Goal: Transaction & Acquisition: Purchase product/service

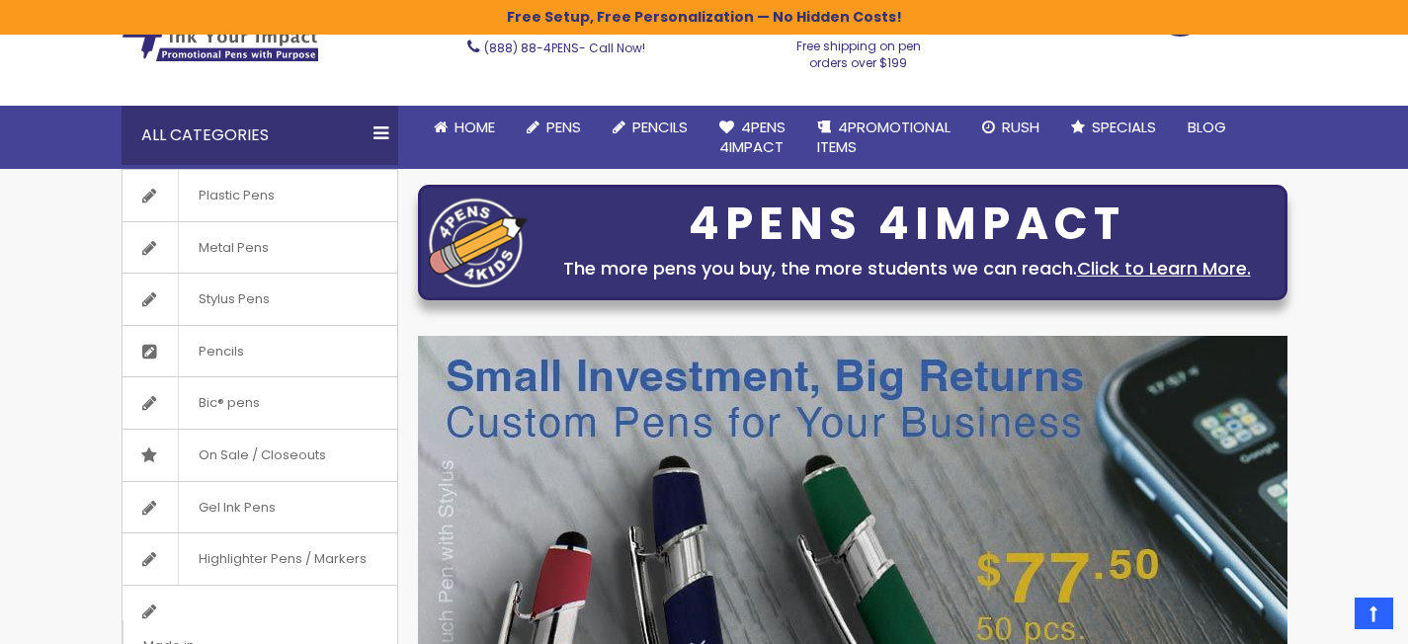
scroll to position [114, 0]
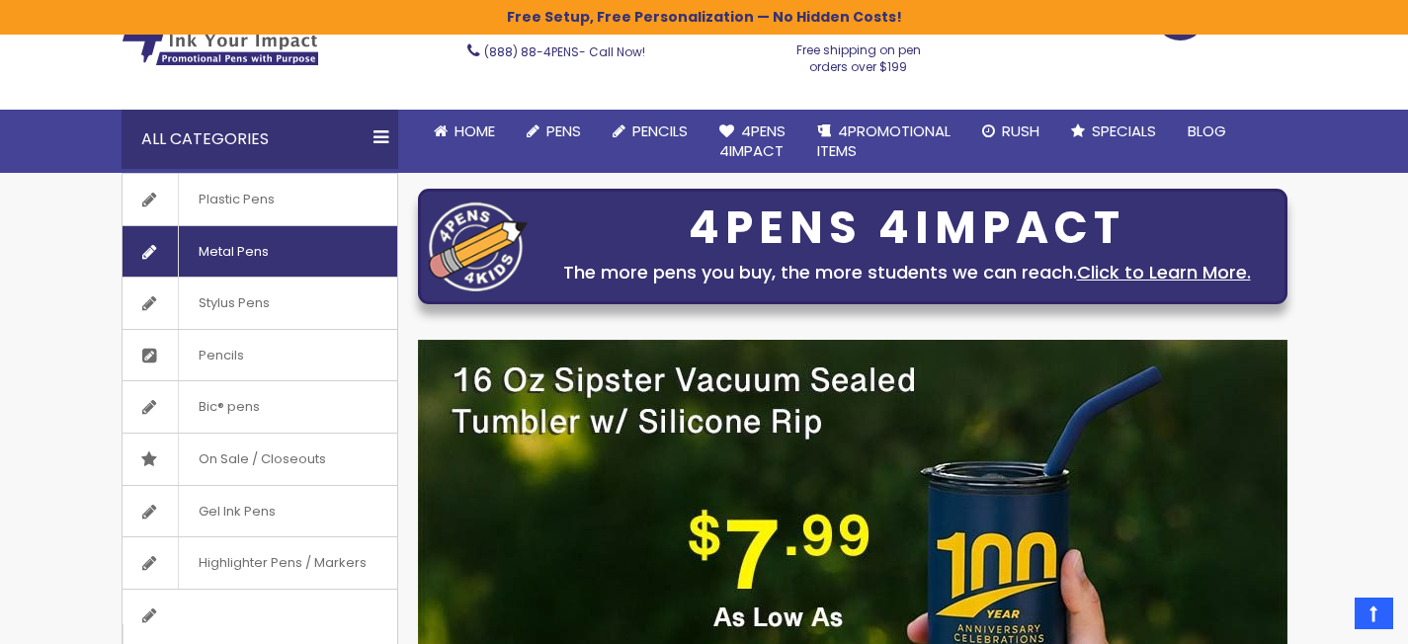
click at [272, 263] on span "Metal Pens" at bounding box center [233, 251] width 111 height 51
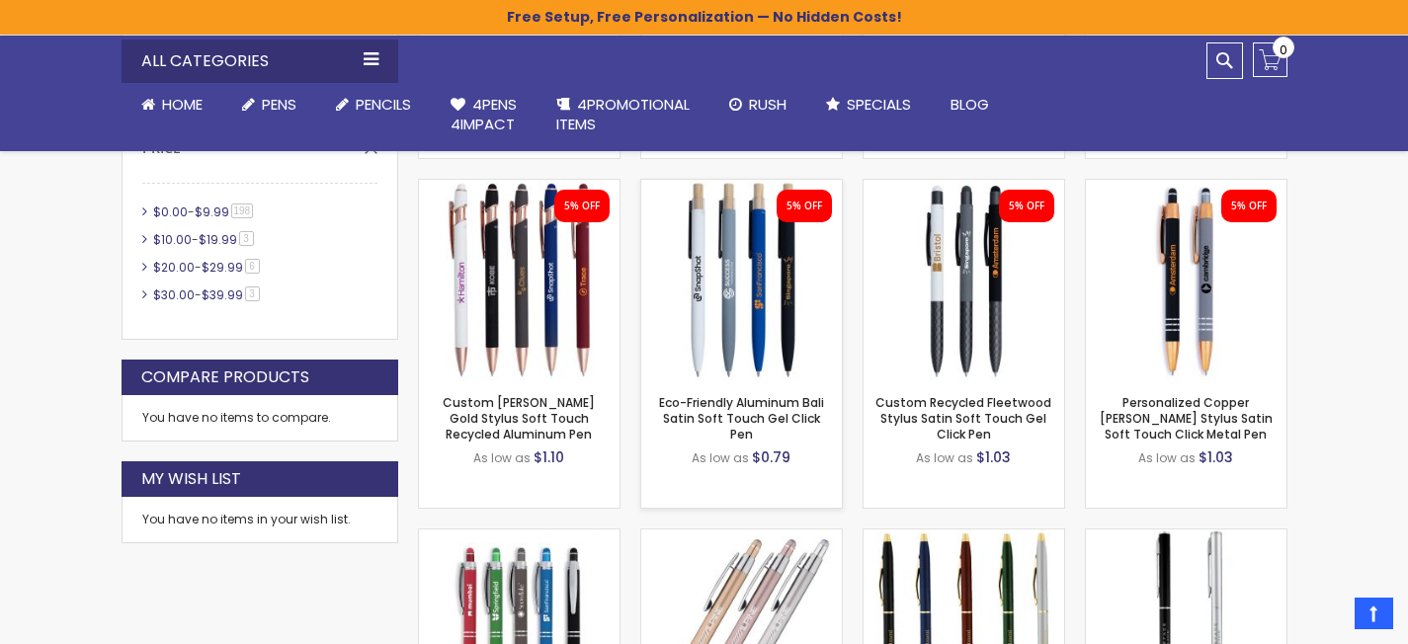
scroll to position [846, 0]
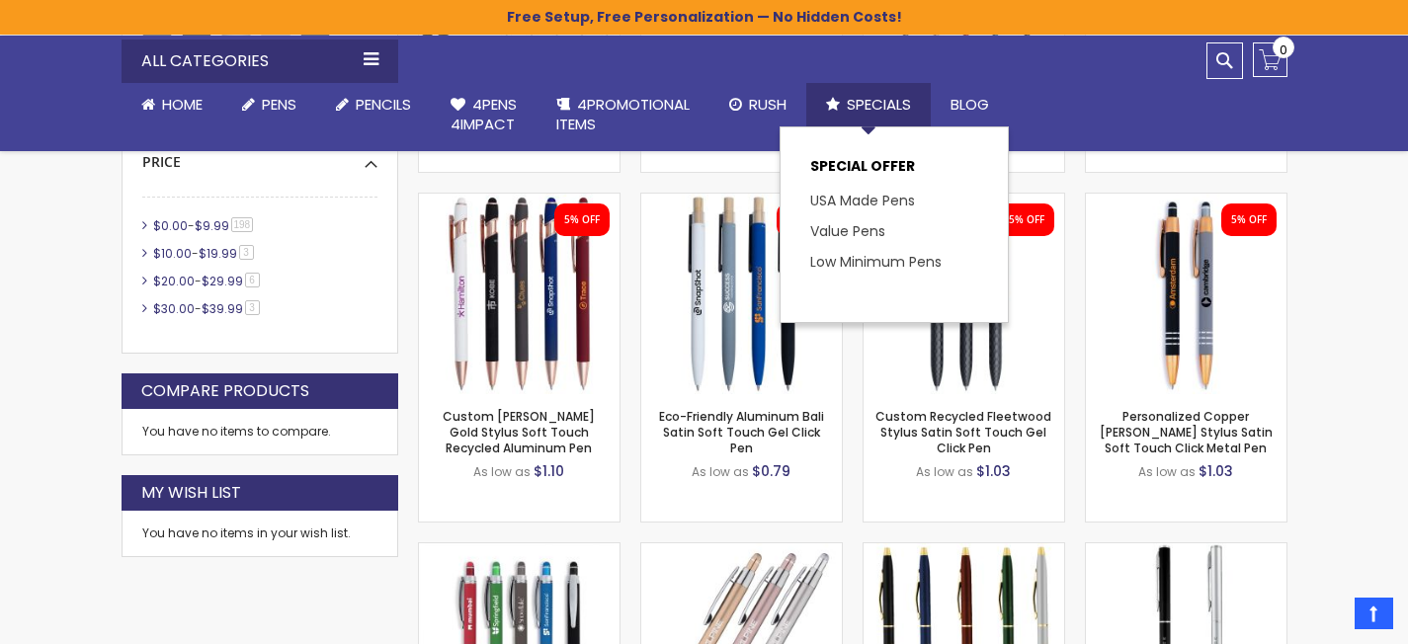
click at [881, 101] on span "Specials" at bounding box center [878, 104] width 64 height 21
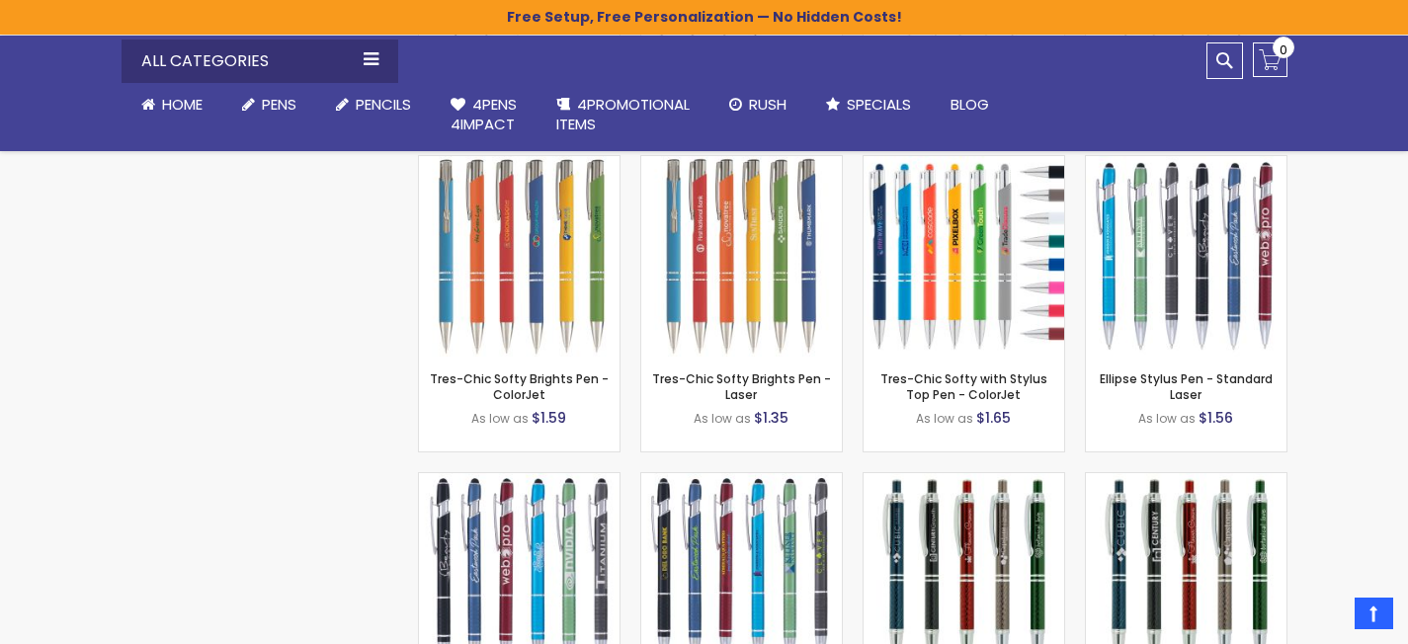
scroll to position [6028, 0]
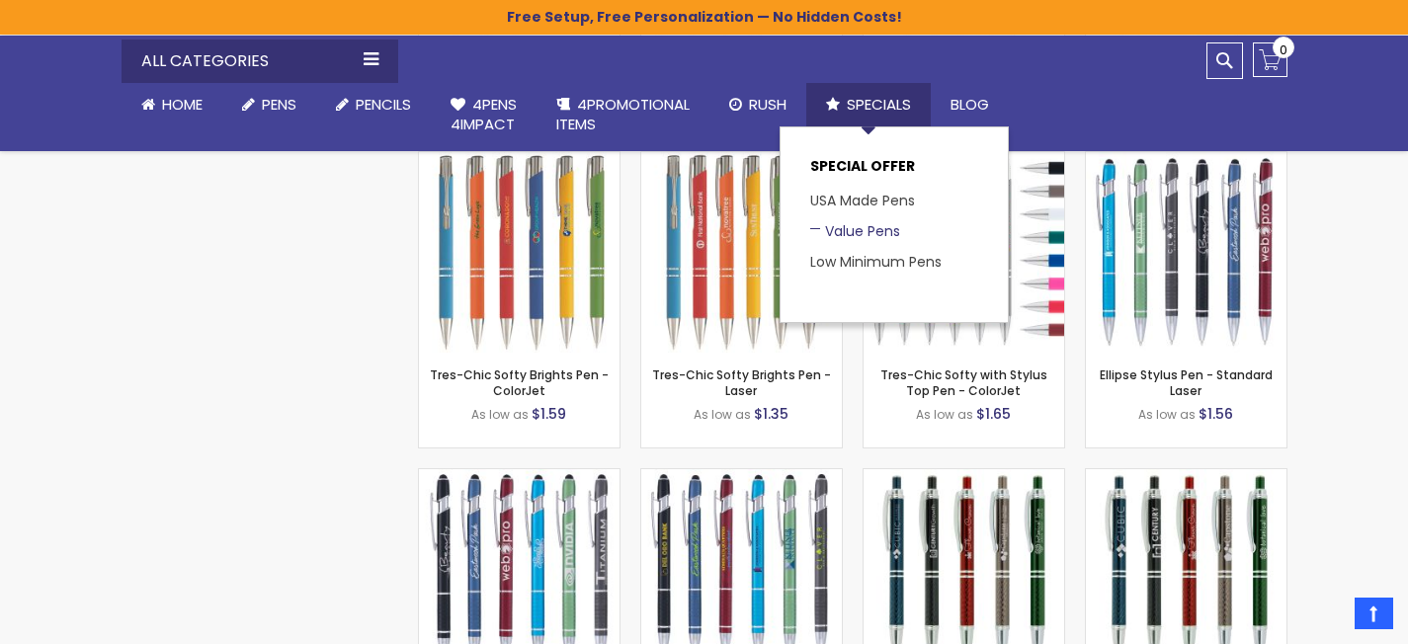
click at [869, 224] on link "Value Pens" at bounding box center [855, 231] width 90 height 20
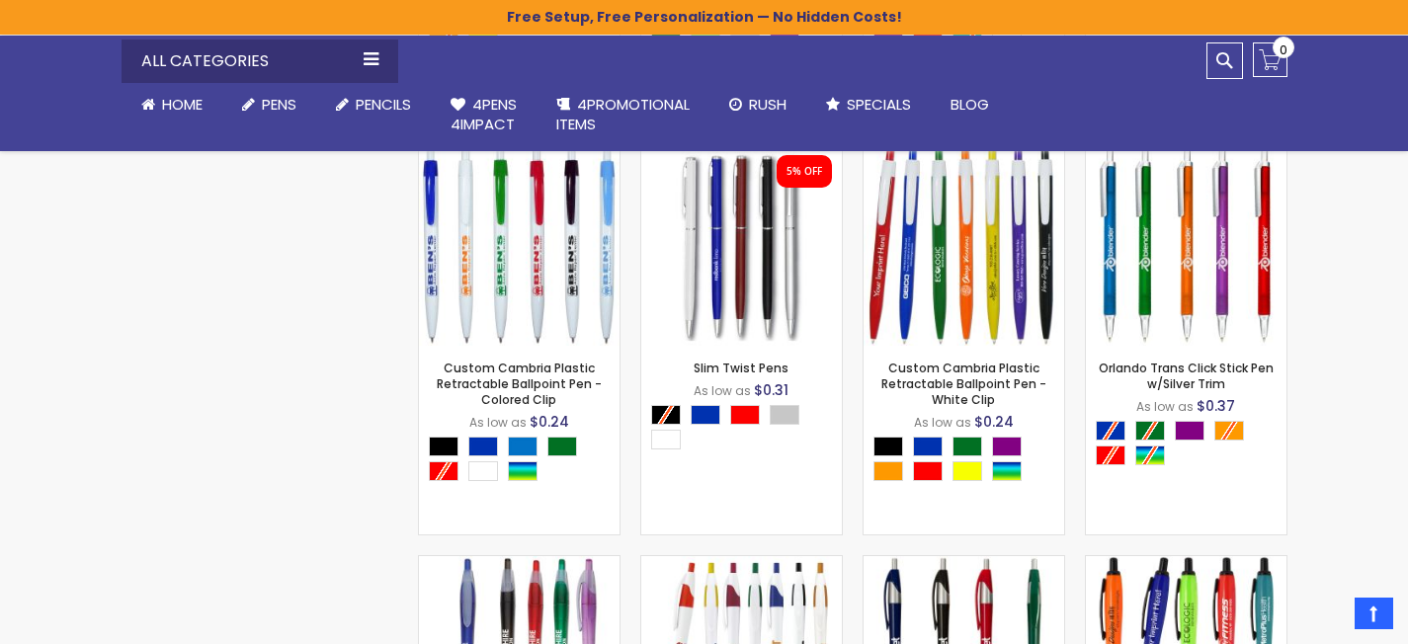
scroll to position [1824, 0]
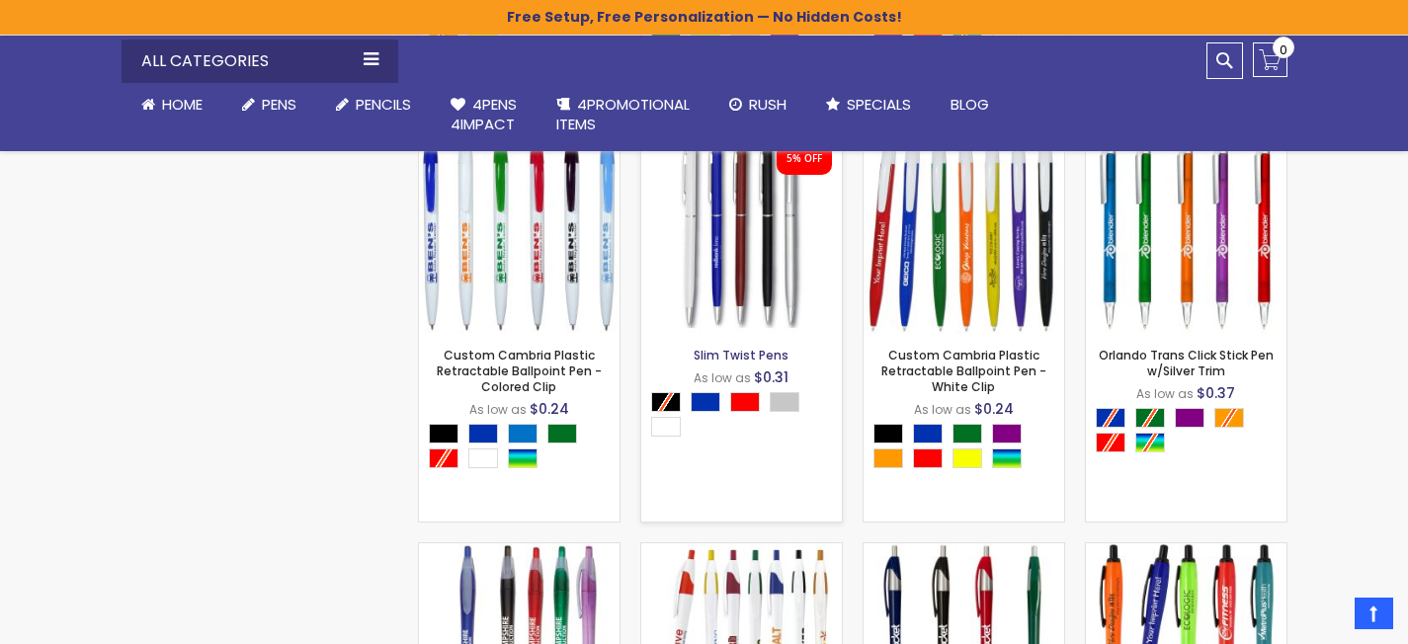
click at [742, 356] on link "Slim Twist Pens" at bounding box center [740, 355] width 95 height 17
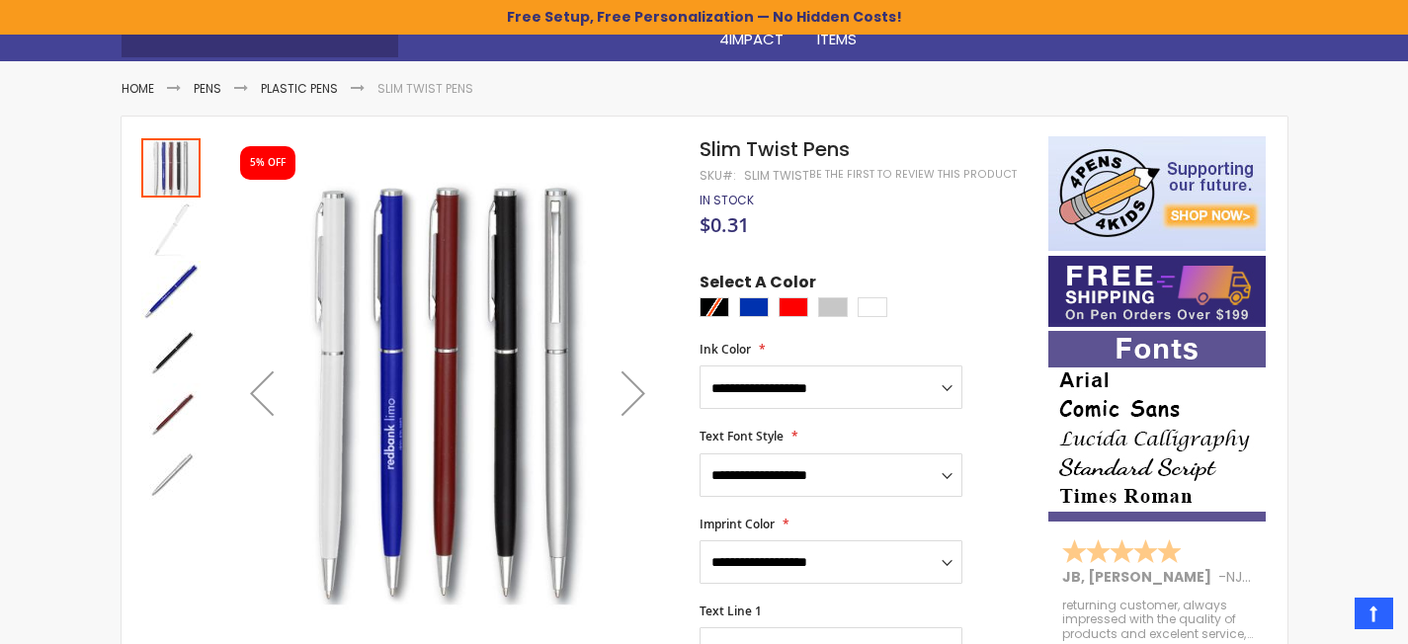
scroll to position [224, 0]
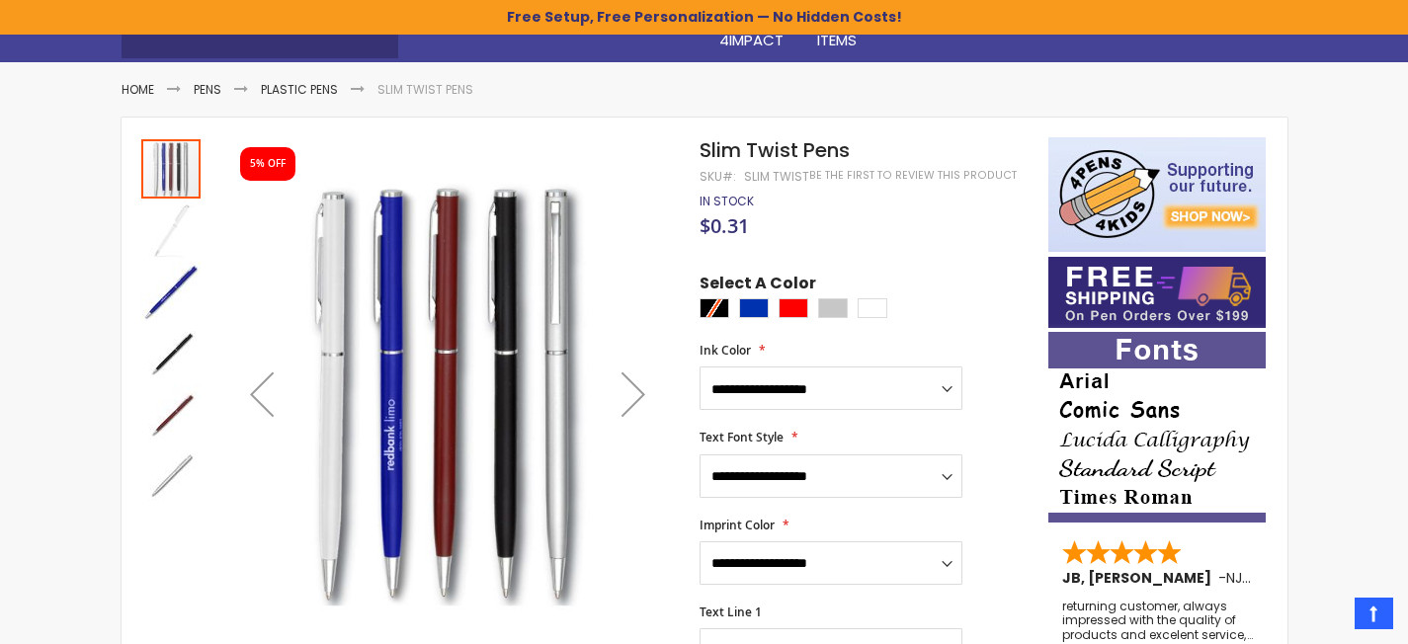
click at [641, 389] on div "Next" at bounding box center [633, 394] width 79 height 79
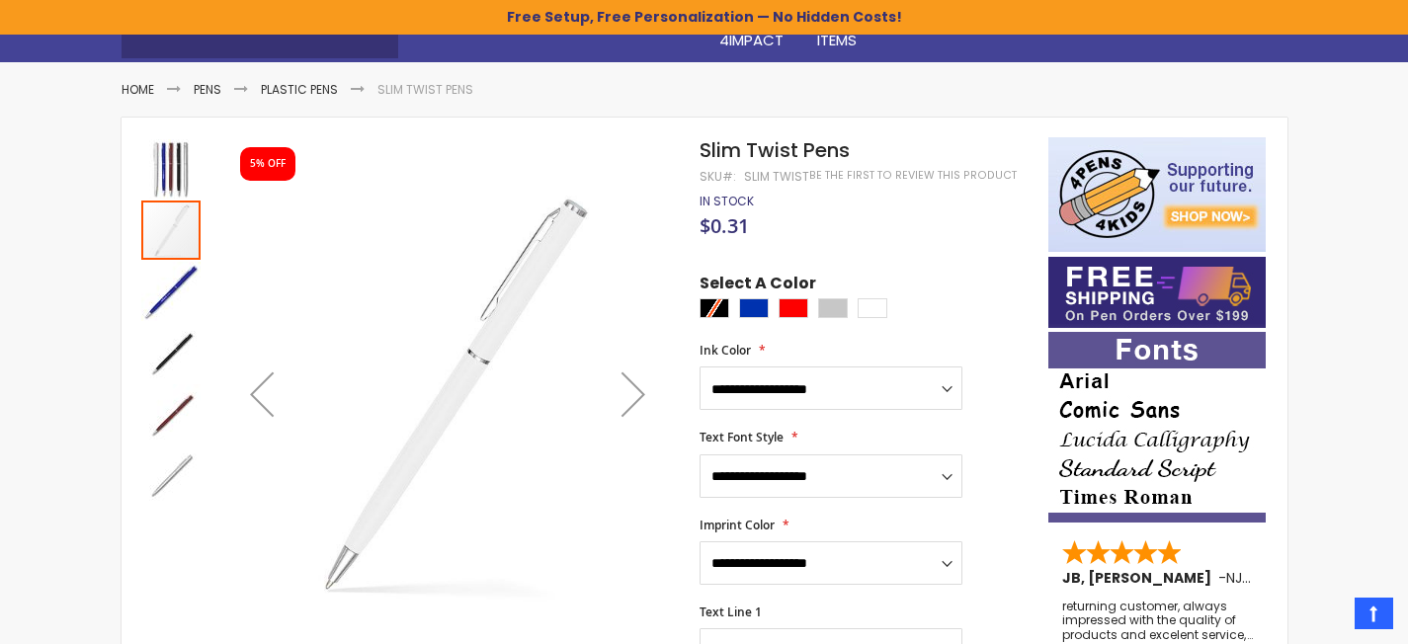
click at [641, 389] on div "Next" at bounding box center [633, 394] width 79 height 79
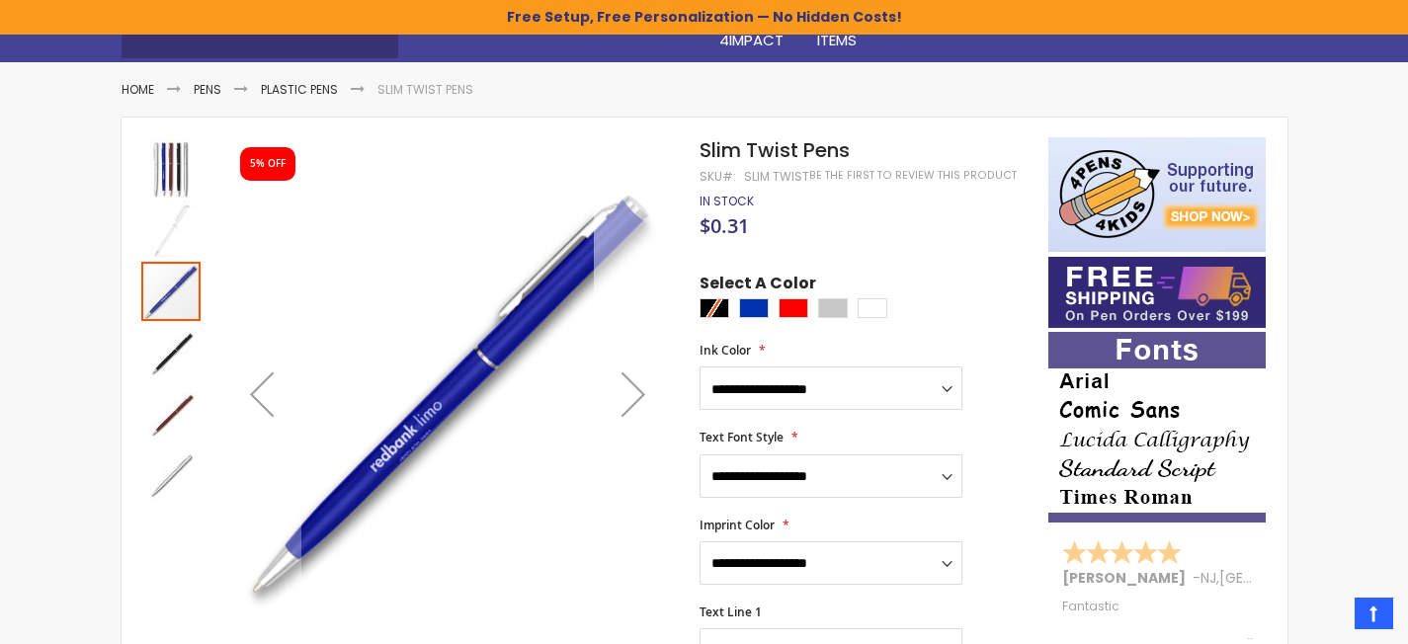
click at [641, 389] on div "Next" at bounding box center [633, 394] width 79 height 79
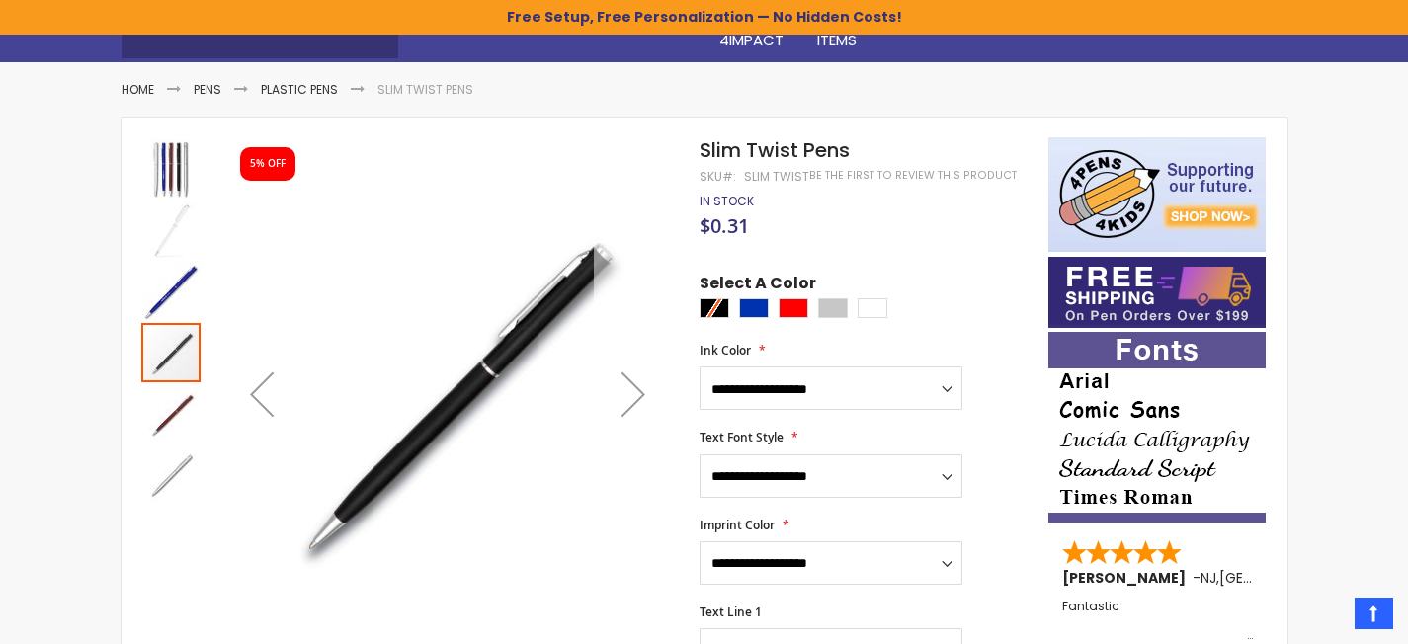
click at [641, 389] on div "Next" at bounding box center [633, 394] width 79 height 79
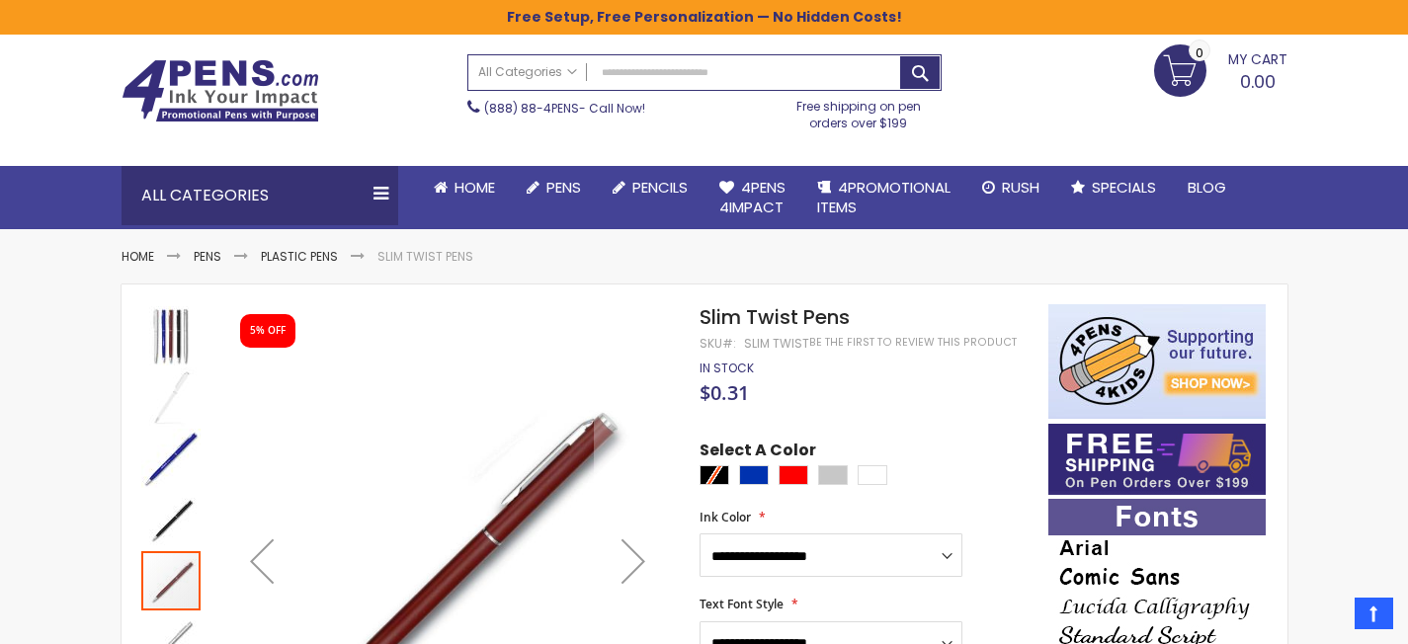
scroll to position [0, 0]
